Goal: Book appointment/travel/reservation

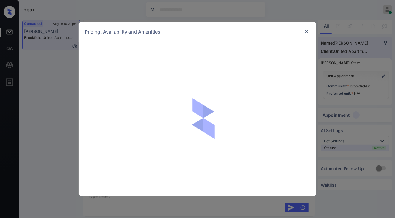
scroll to position [1054, 0]
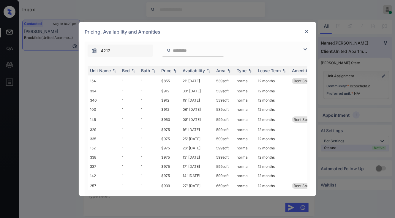
click at [306, 48] on img at bounding box center [305, 49] width 7 height 7
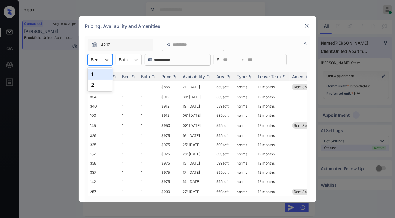
click at [101, 59] on div "Bed" at bounding box center [95, 59] width 14 height 9
click at [106, 81] on div "2" at bounding box center [100, 85] width 25 height 11
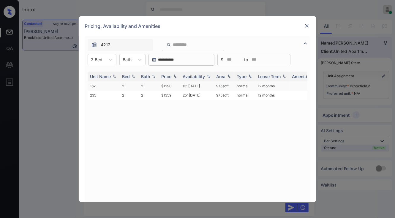
click at [165, 86] on td "$1290" at bounding box center [169, 85] width 21 height 9
click at [166, 86] on td "$1290" at bounding box center [169, 85] width 21 height 9
click at [304, 26] on img at bounding box center [307, 26] width 6 height 6
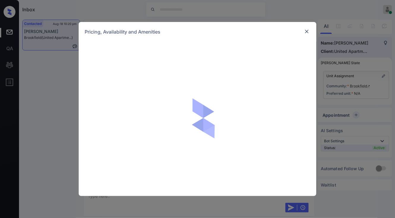
scroll to position [1102, 0]
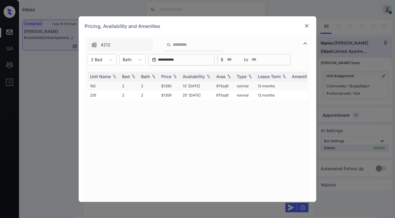
click at [182, 88] on td "13' [DATE]" at bounding box center [197, 85] width 34 height 9
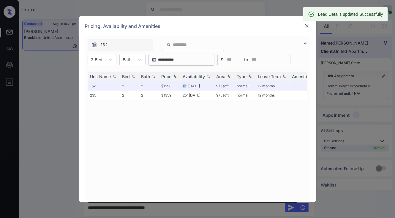
click at [304, 26] on img at bounding box center [307, 26] width 6 height 6
